Goal: Register for event/course

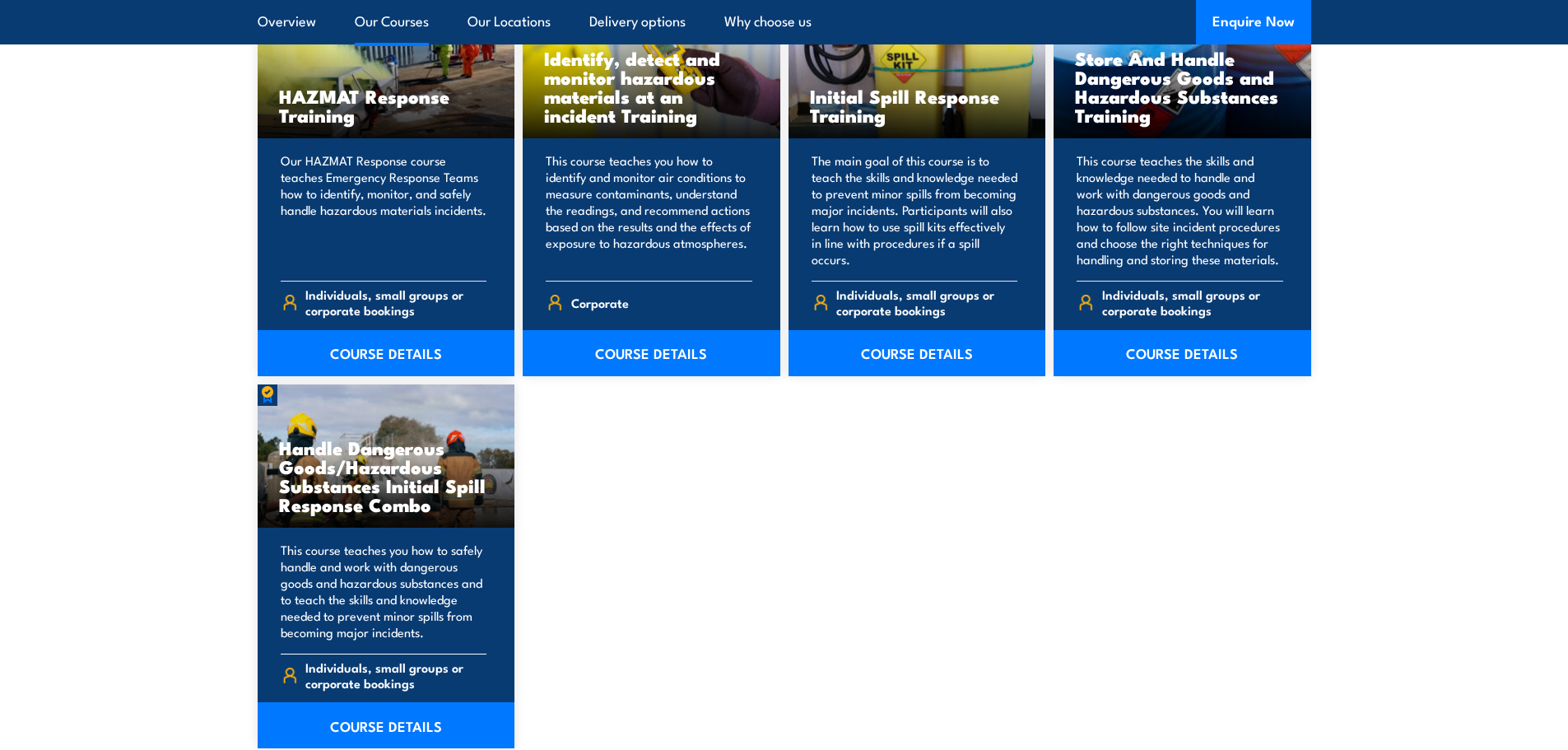
scroll to position [1400, 0]
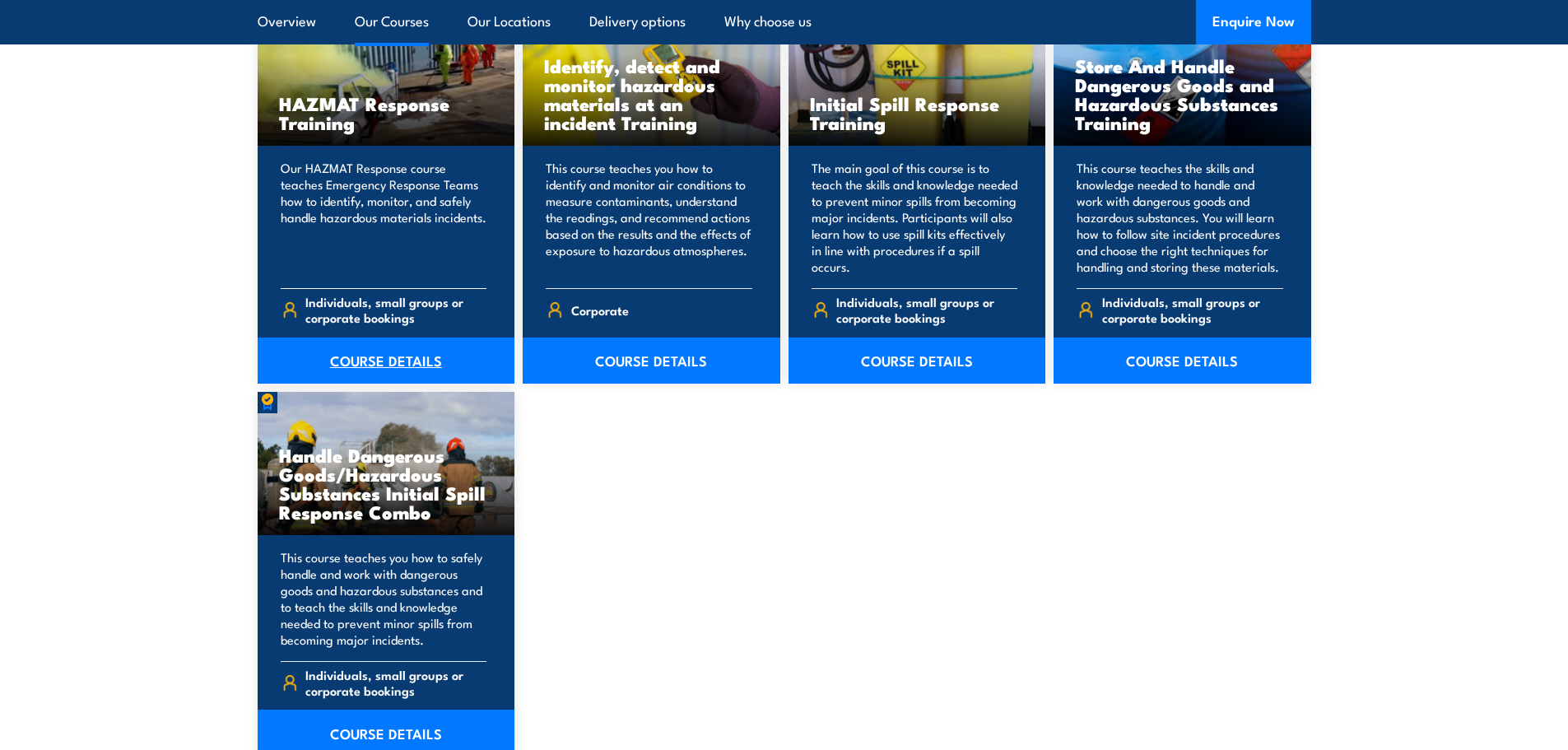
click at [374, 354] on link "COURSE DETAILS" at bounding box center [387, 361] width 258 height 47
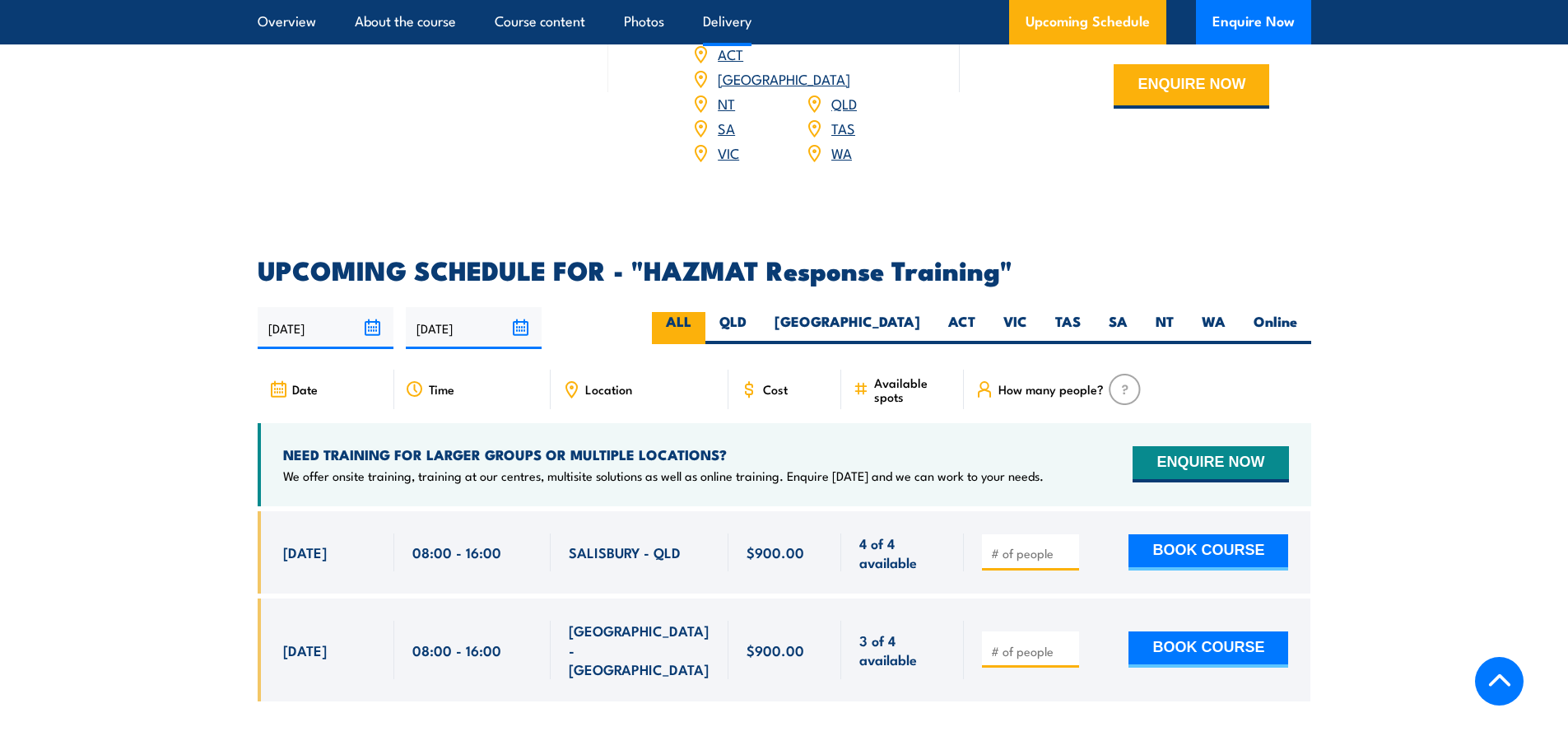
scroll to position [2305, 0]
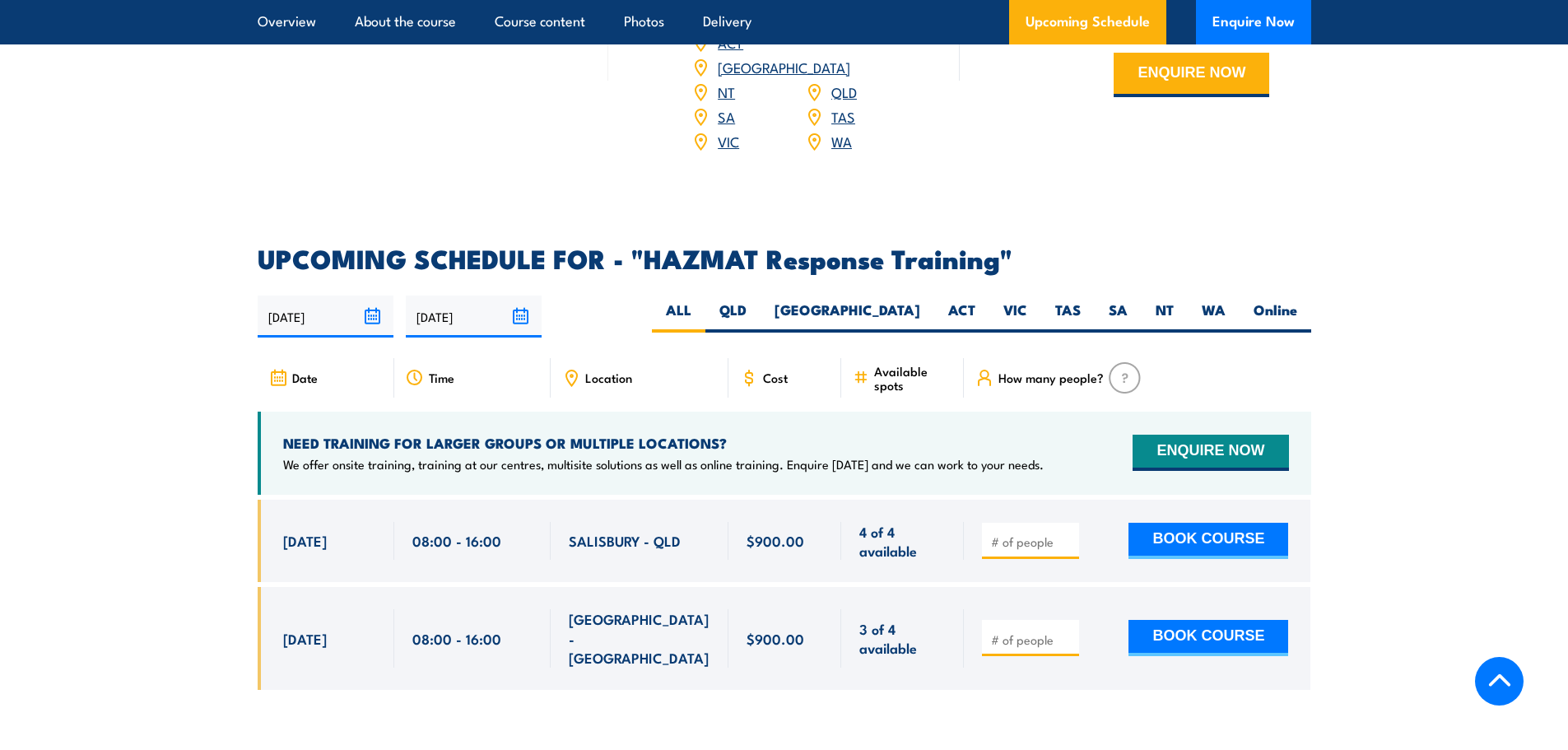
drag, startPoint x: 321, startPoint y: 516, endPoint x: 283, endPoint y: 520, distance: 38.2
click at [283, 531] on span "3 Nov, 2025" at bounding box center [304, 540] width 44 height 19
click at [737, 499] on div "$900.00" at bounding box center [785, 541] width 114 height 83
click at [1192, 435] on button "ENQUIRE NOW" at bounding box center [1211, 453] width 156 height 36
